Goal: Information Seeking & Learning: Learn about a topic

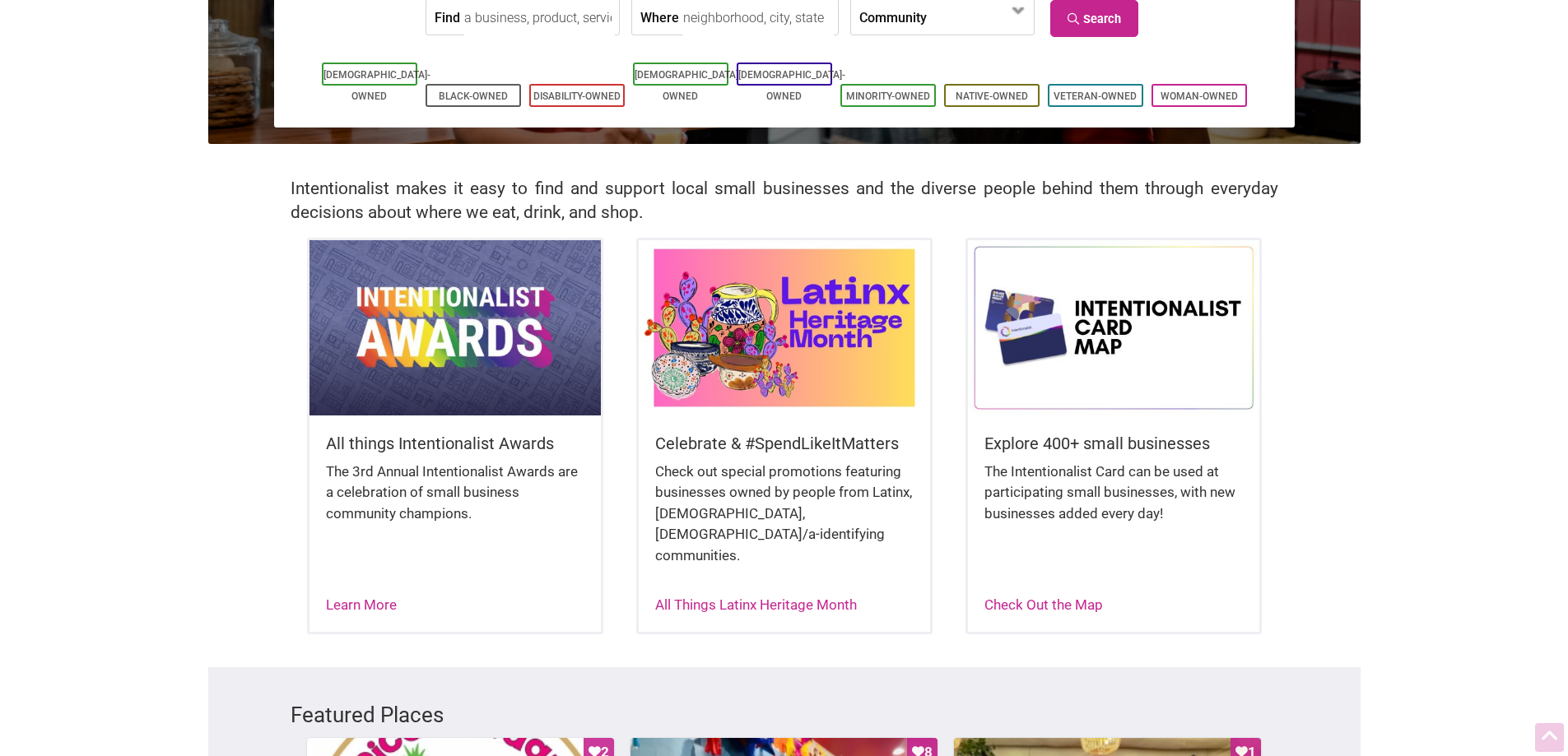
scroll to position [247, 0]
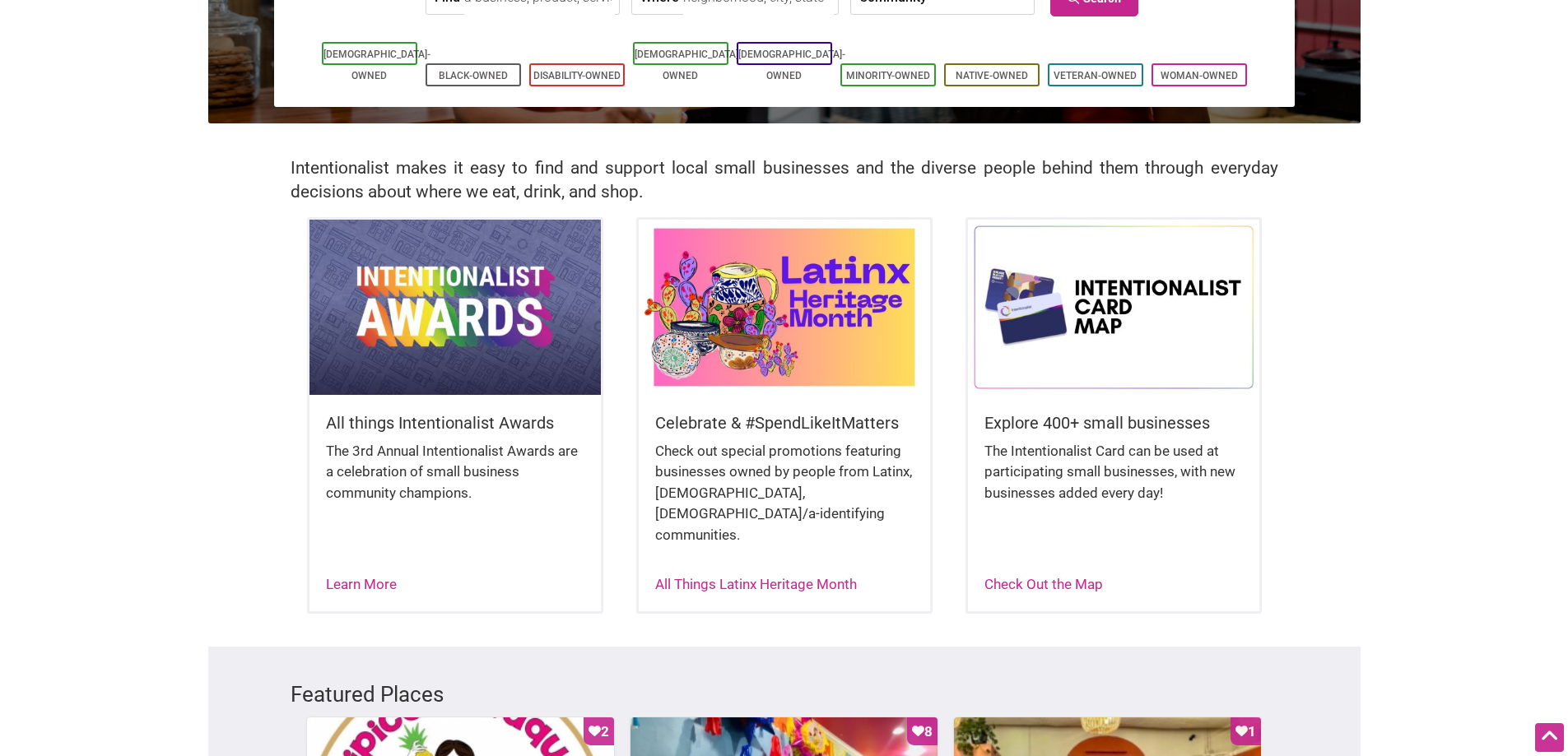
click at [816, 357] on img at bounding box center [784, 307] width 291 height 175
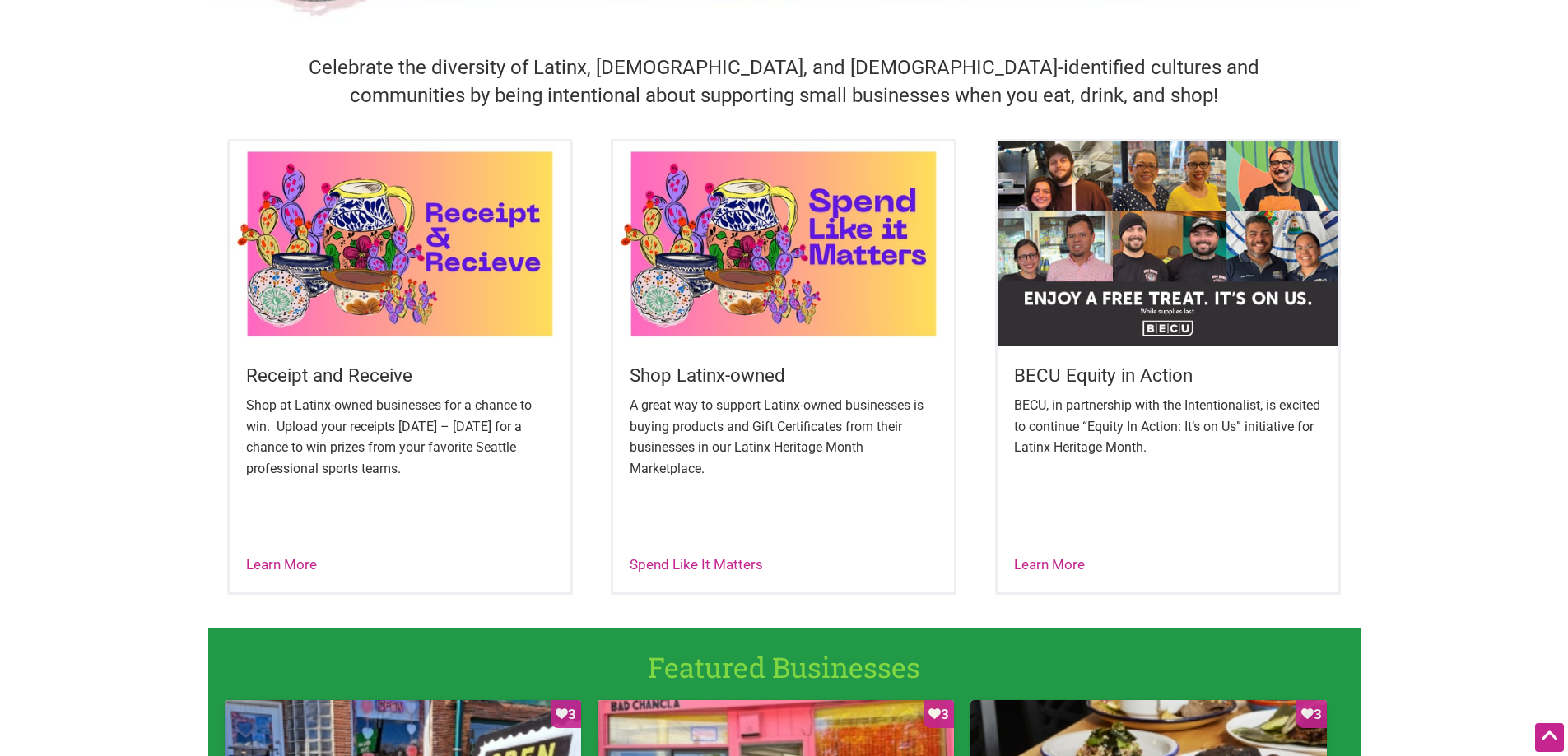
click at [1201, 230] on img at bounding box center [1167, 244] width 341 height 204
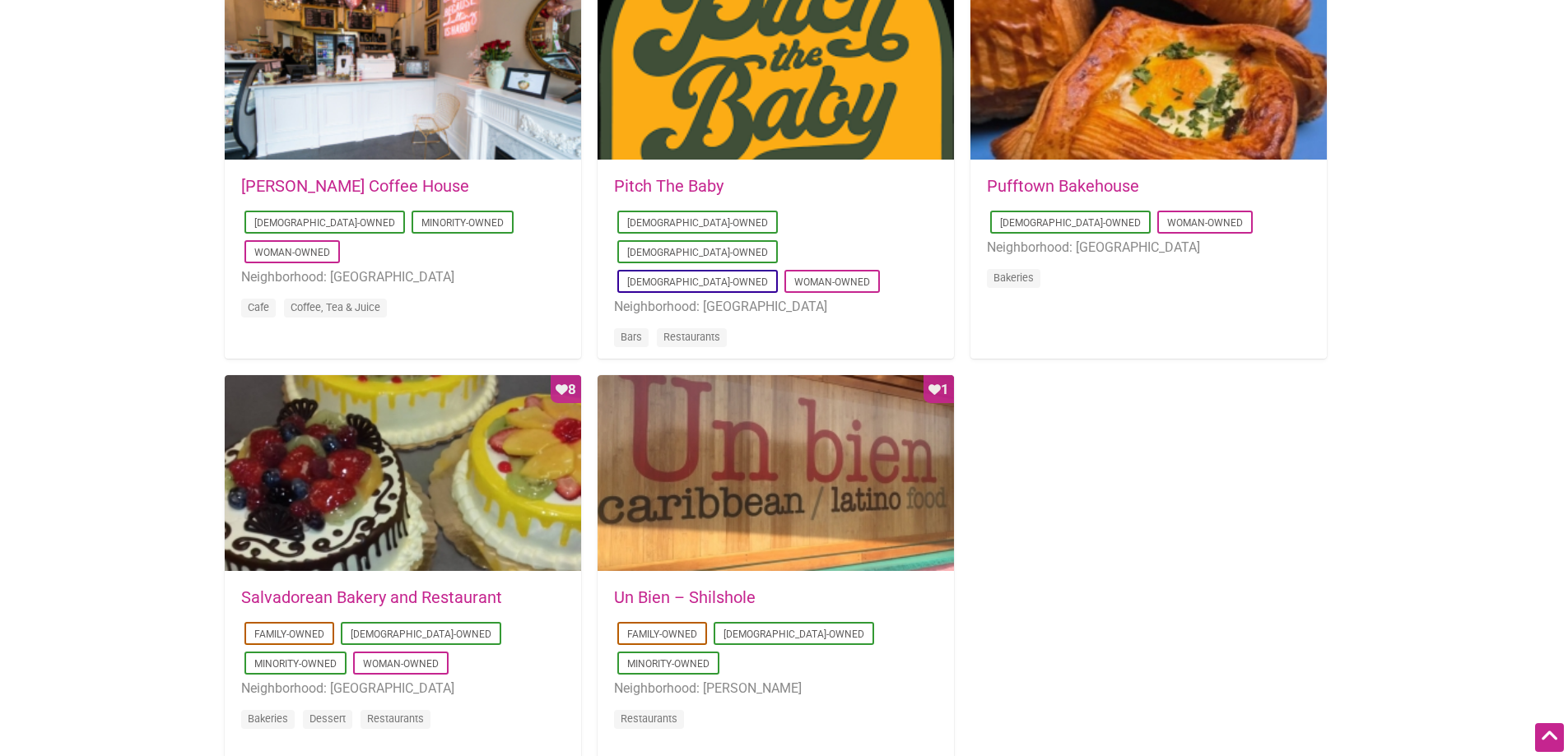
scroll to position [1564, 0]
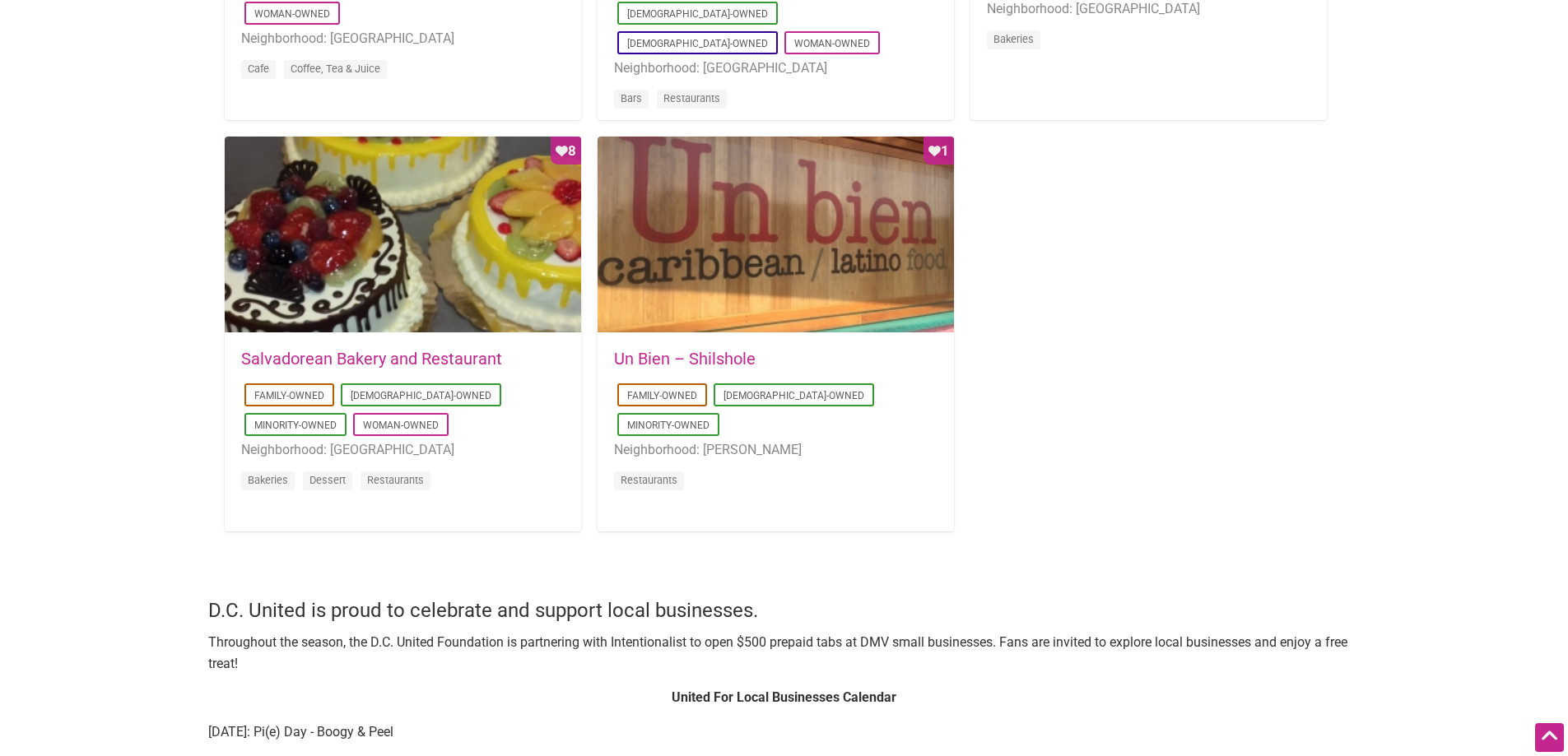
click at [389, 353] on link "Salvadorean Bakery and Restaurant" at bounding box center [371, 358] width 261 height 20
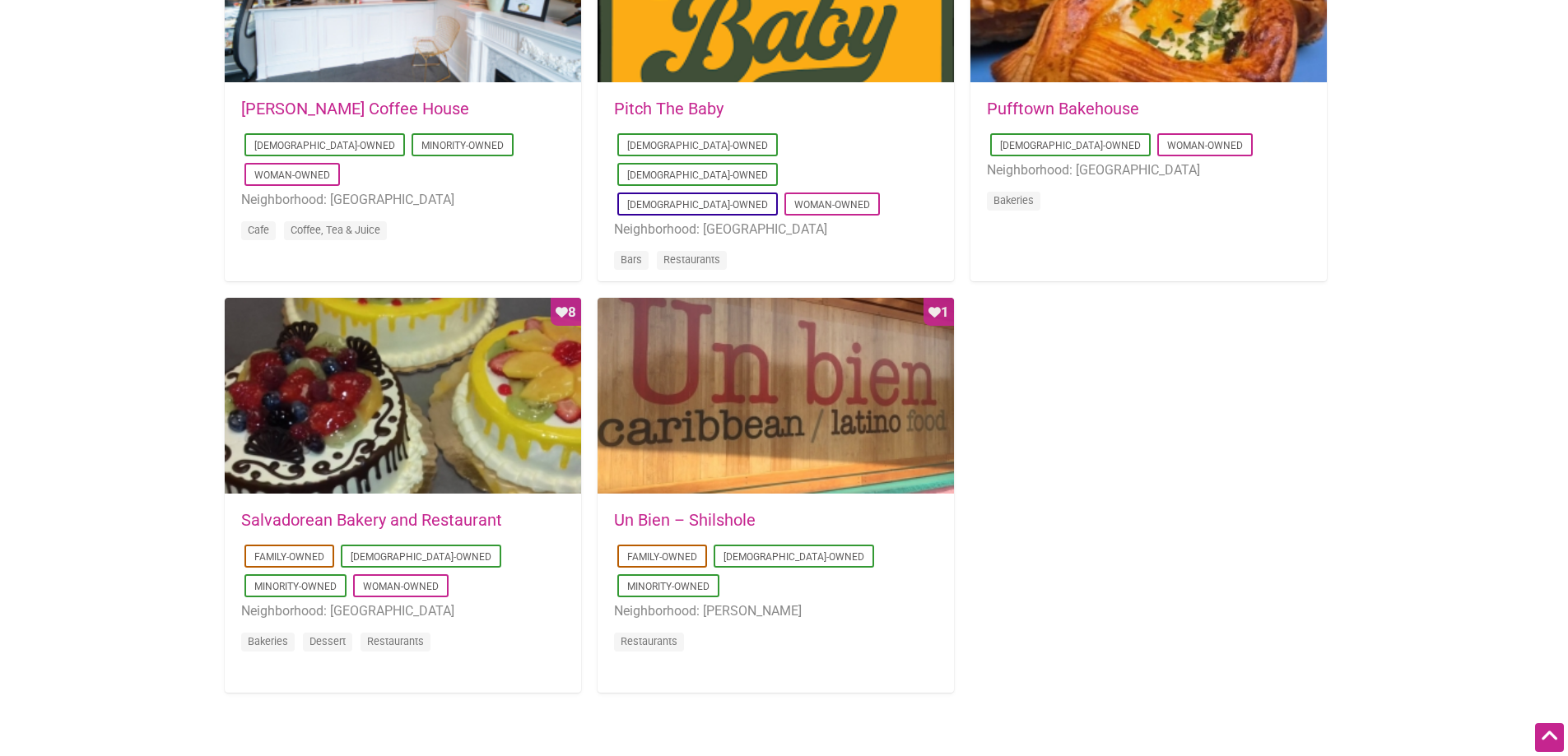
scroll to position [1399, 0]
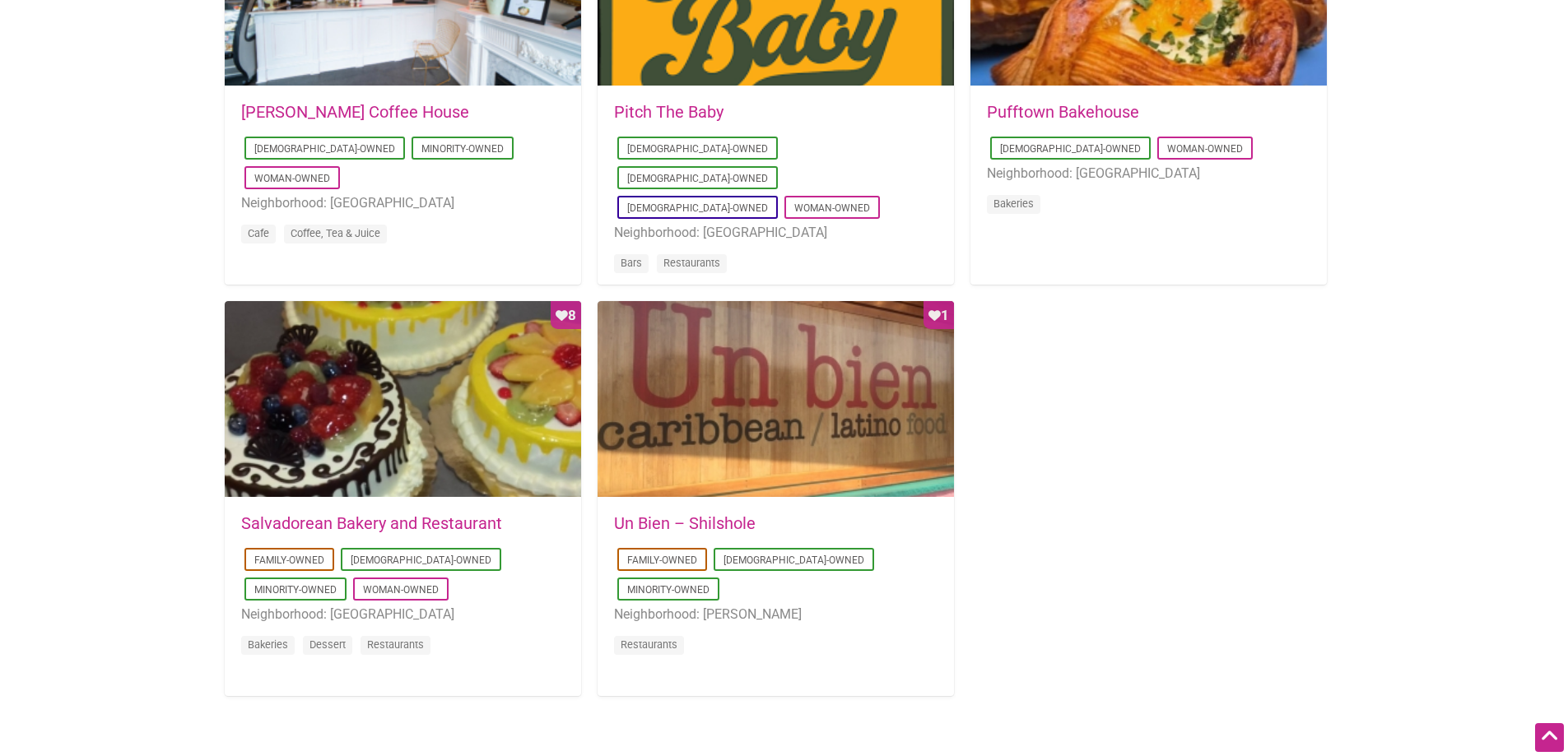
click at [727, 531] on link "Un Bien – Shilshole" at bounding box center [685, 523] width 142 height 20
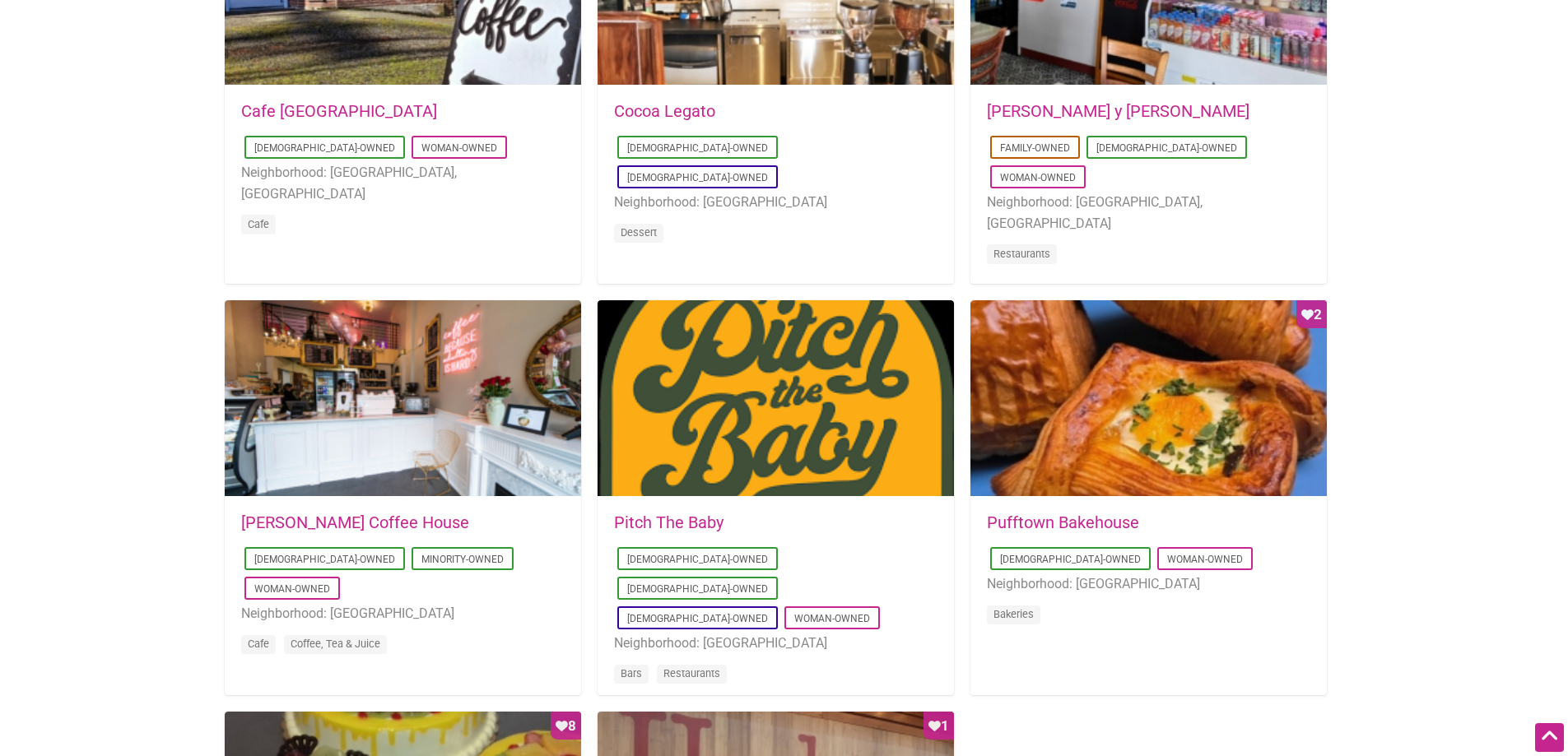
scroll to position [988, 0]
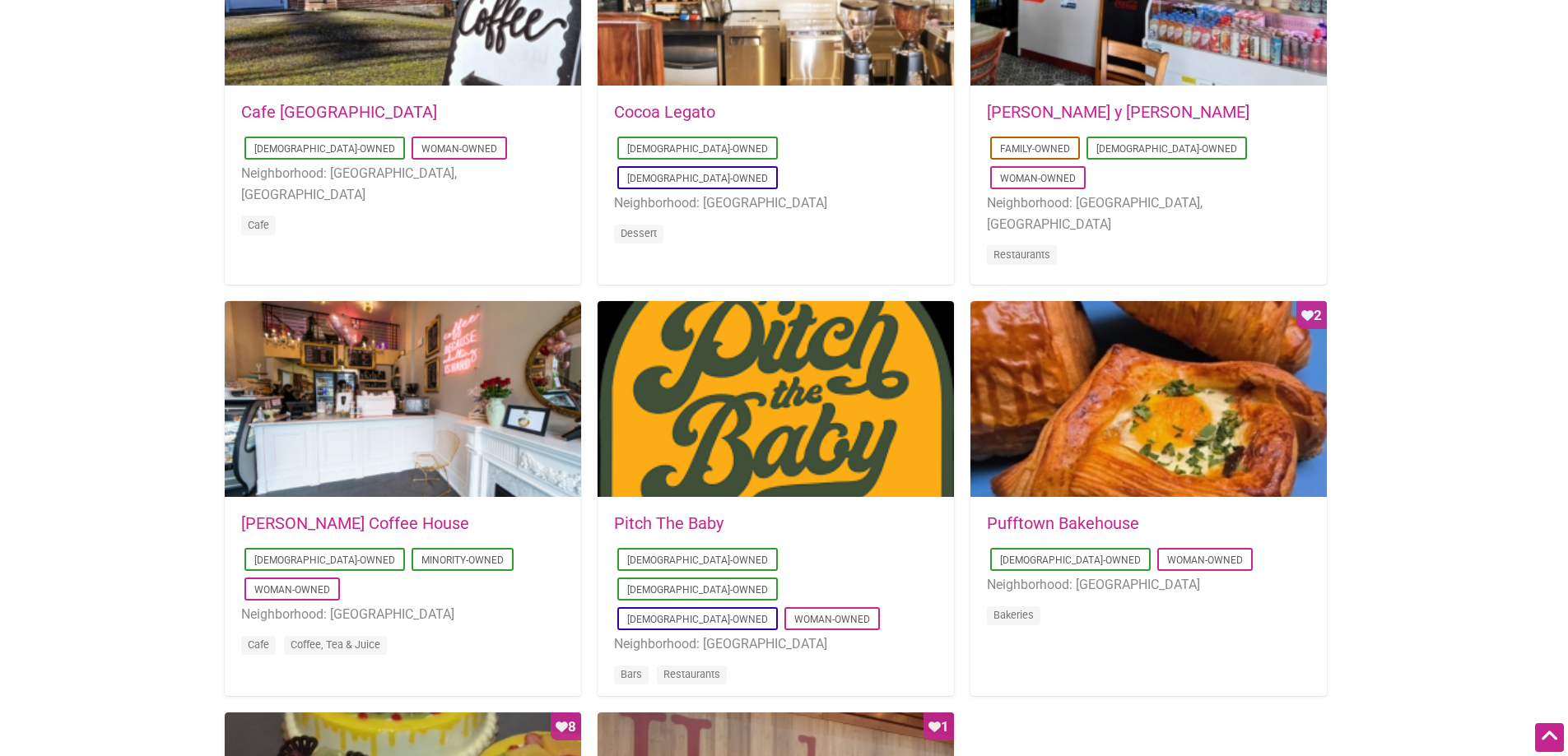
click at [1058, 525] on link "Pufftown Bakehouse" at bounding box center [1062, 523] width 152 height 20
click at [691, 525] on link "Pitch The Baby" at bounding box center [669, 523] width 110 height 20
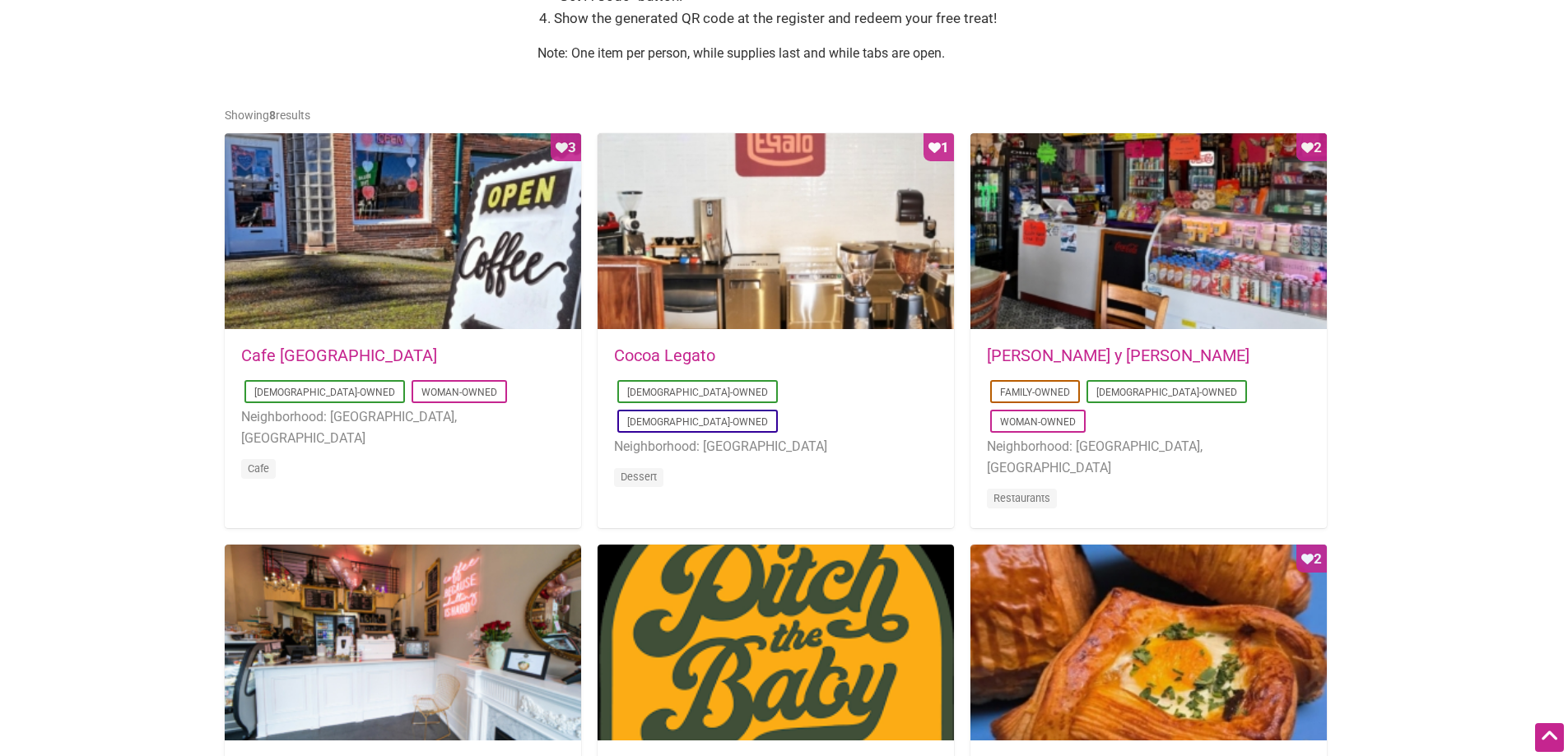
scroll to position [741, 0]
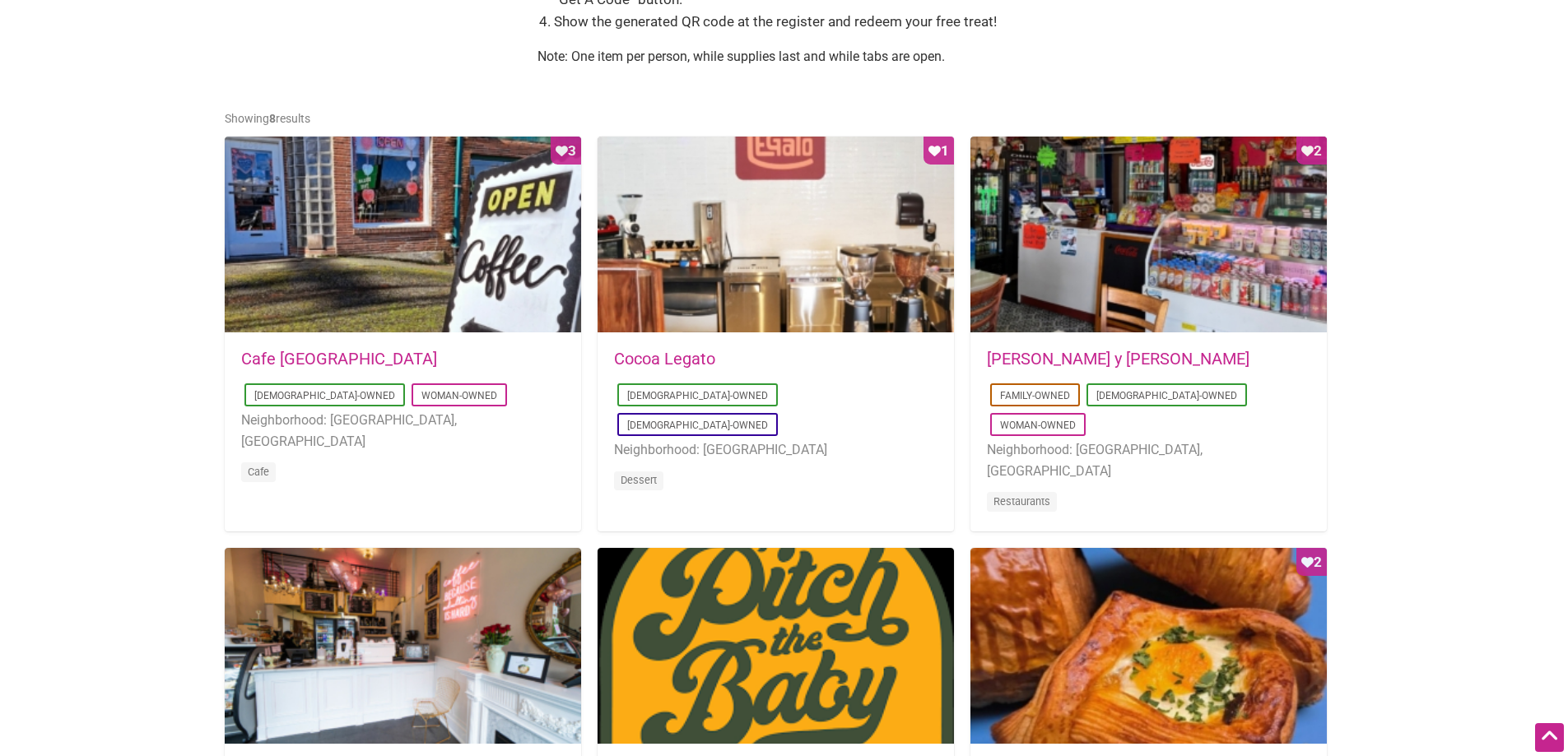
click at [1144, 366] on link "Don Gallopinto y Tortas Locas" at bounding box center [1118, 358] width 263 height 20
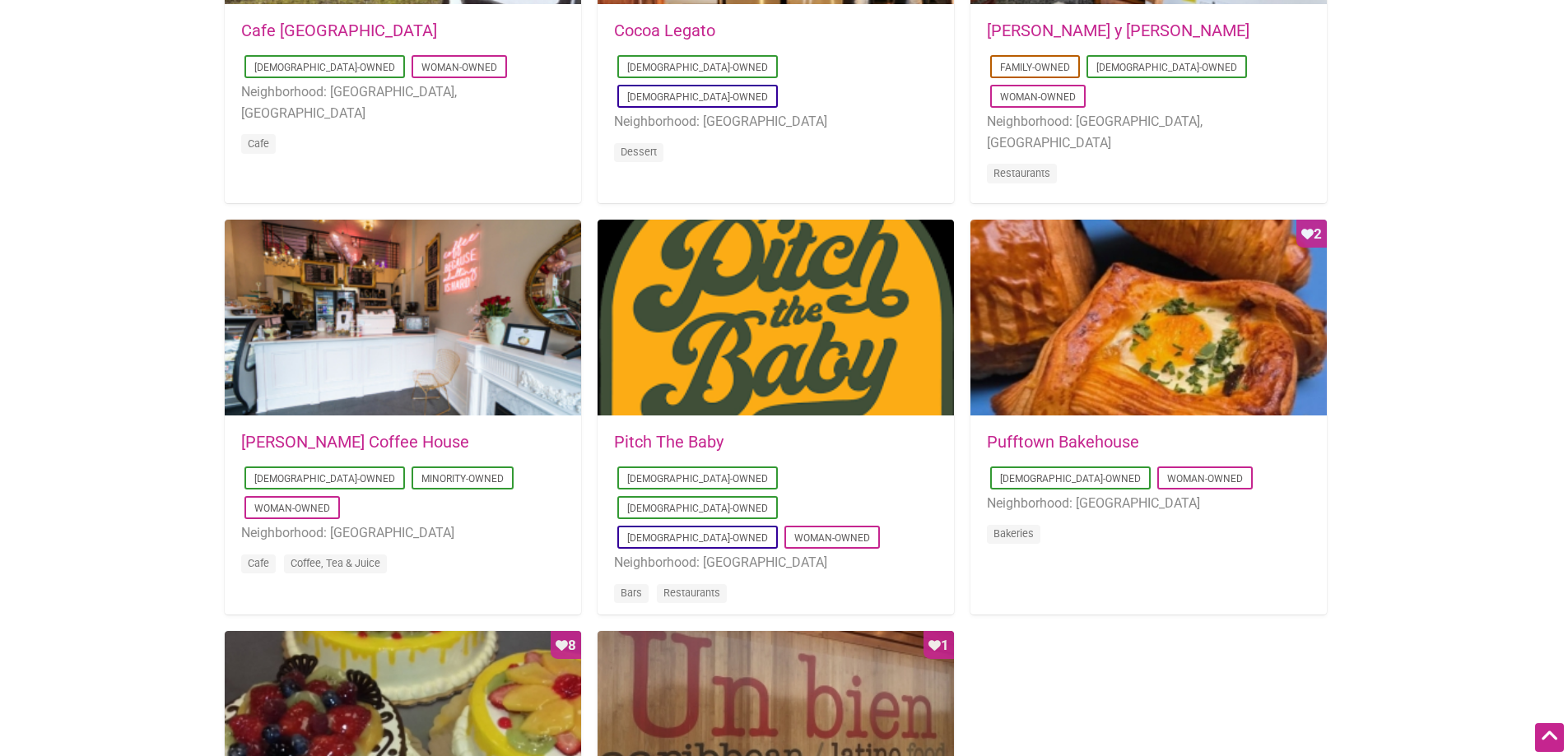
scroll to position [1070, 0]
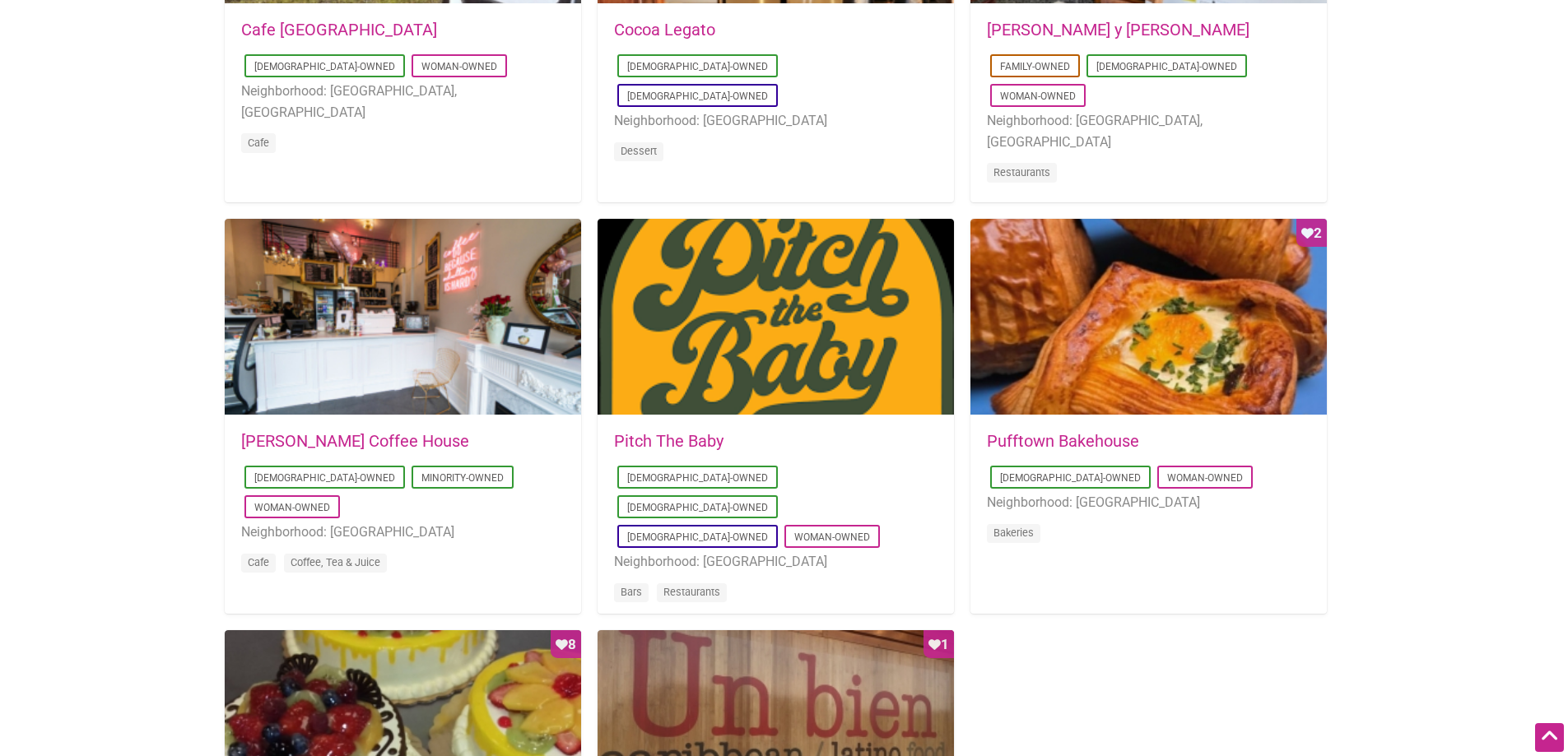
drag, startPoint x: 299, startPoint y: 443, endPoint x: 275, endPoint y: 439, distance: 24.3
click at [300, 443] on link "Leon Coffee House" at bounding box center [354, 440] width 228 height 20
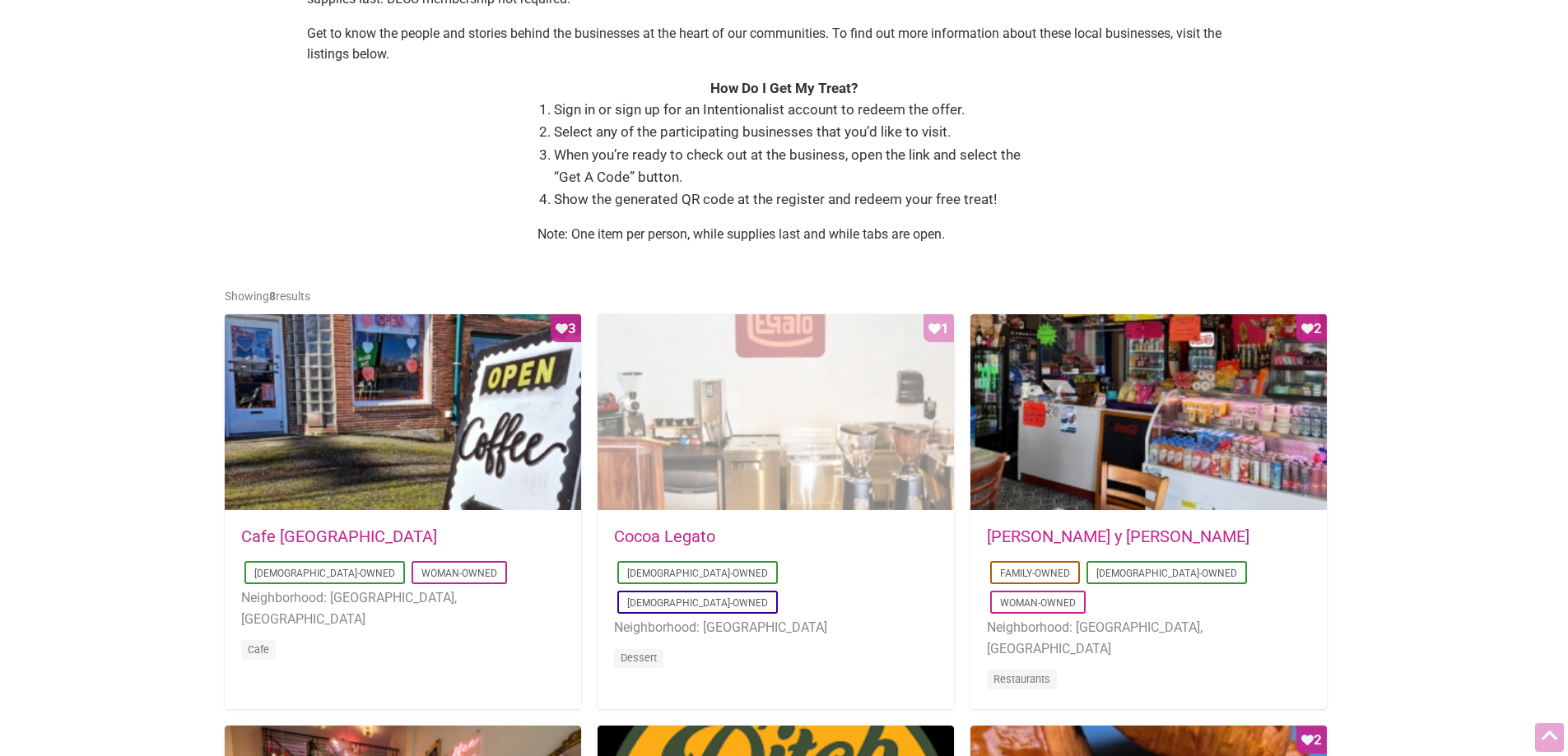
scroll to position [576, 0]
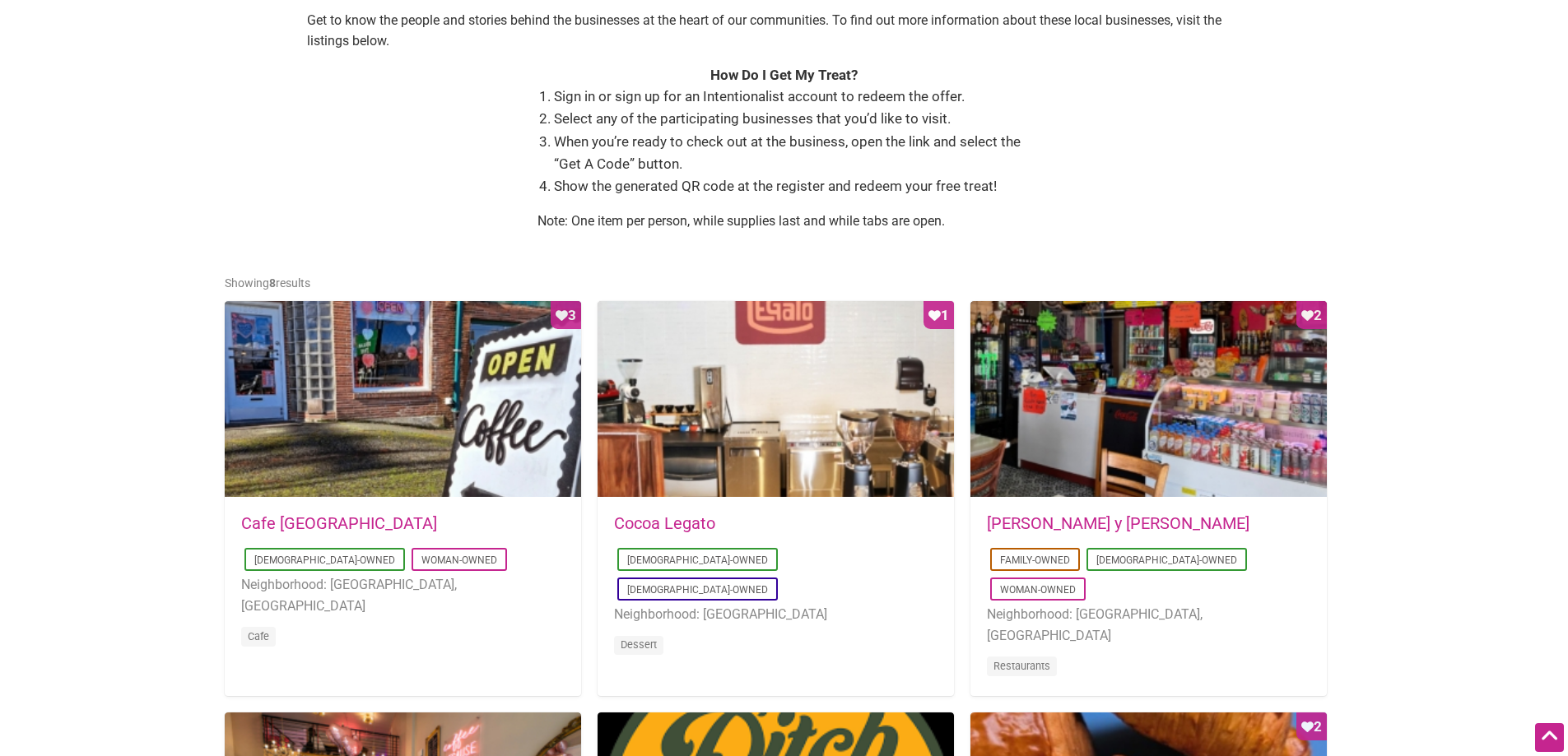
click at [674, 531] on link "Cocoa Legato" at bounding box center [664, 523] width 101 height 20
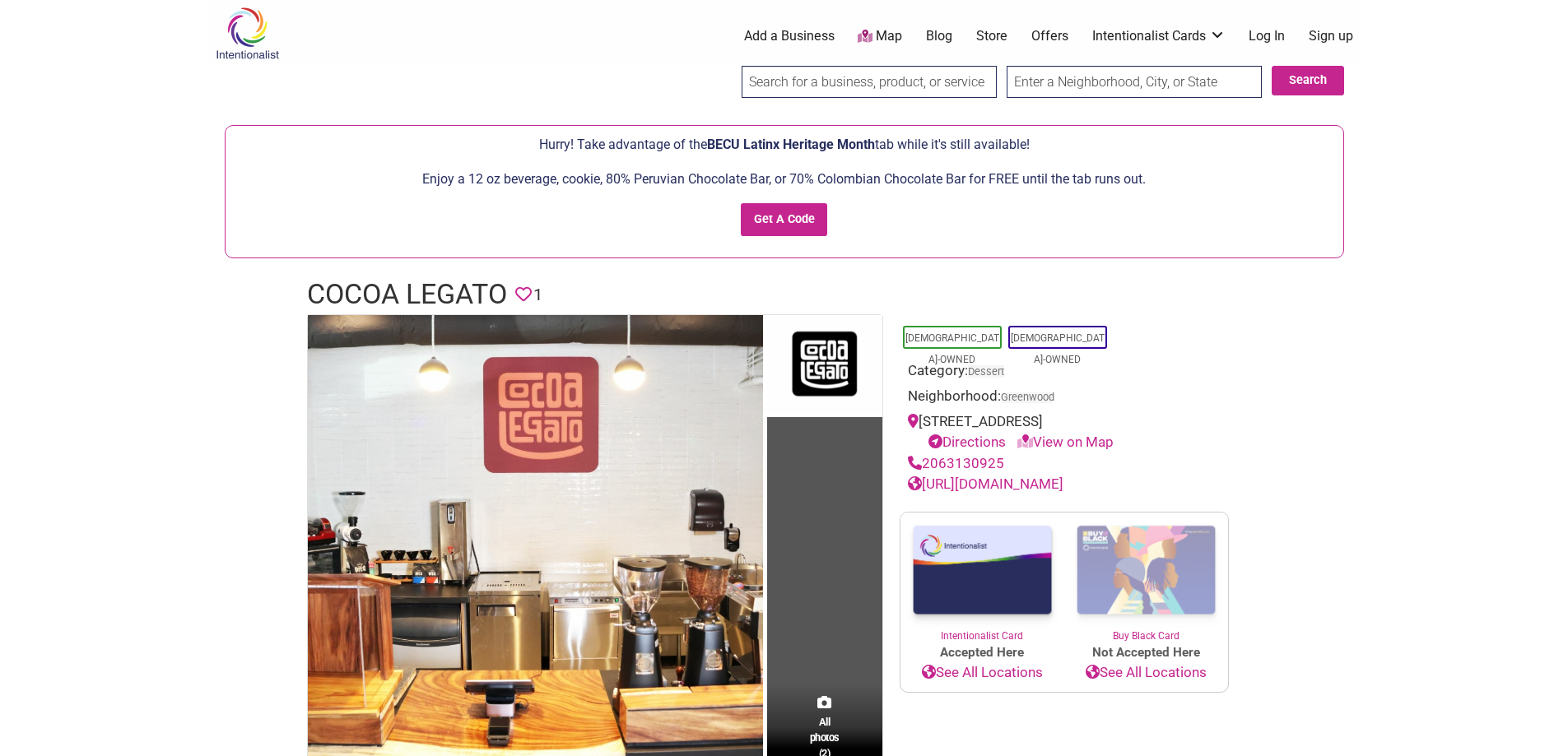
click at [119, 294] on body "× Menu 0 Add a Business Map Blog Store Offers Intentionalist Cards Buy Black Ca…" at bounding box center [784, 378] width 1568 height 756
